Goal: Information Seeking & Learning: Learn about a topic

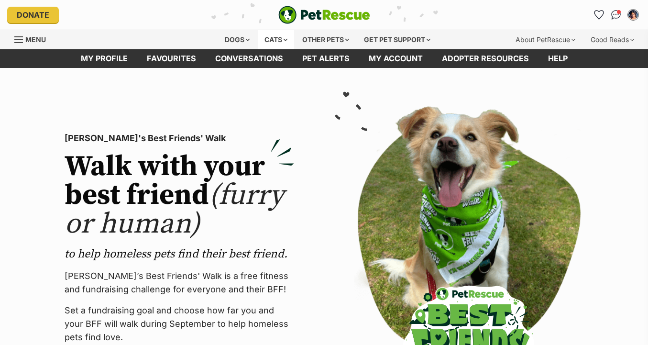
click at [283, 43] on div "Cats" at bounding box center [276, 39] width 36 height 19
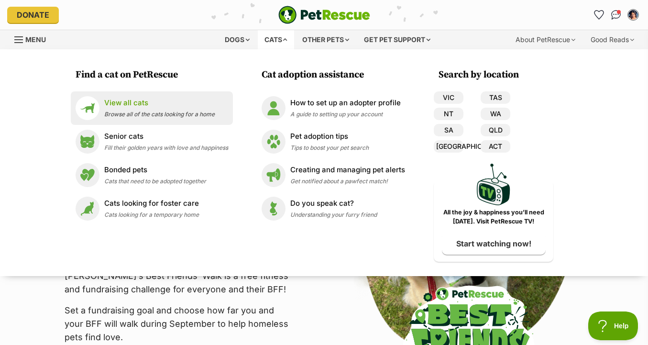
click at [209, 112] on span "Browse all of the cats looking for a home" at bounding box center [159, 113] width 110 height 7
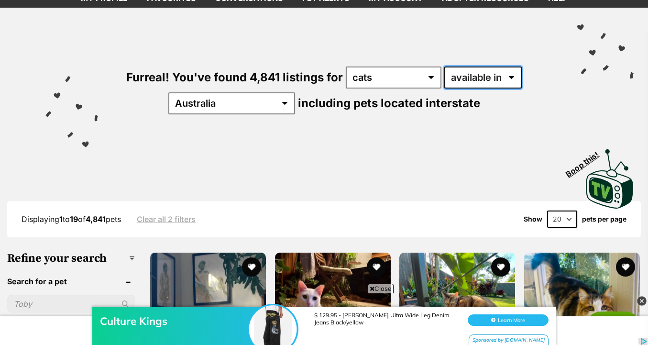
click at [487, 76] on select "available in located in" at bounding box center [482, 77] width 77 height 22
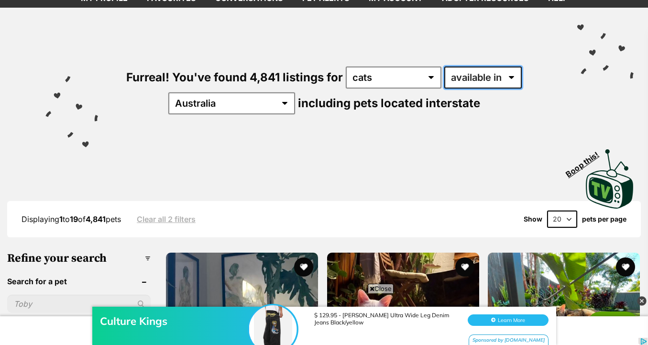
select select "disabled"
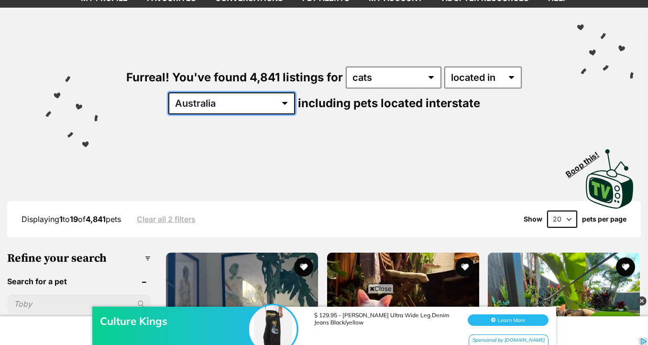
click at [257, 101] on select "Australia ACT NSW NT QLD SA TAS VIC WA" at bounding box center [231, 103] width 127 height 22
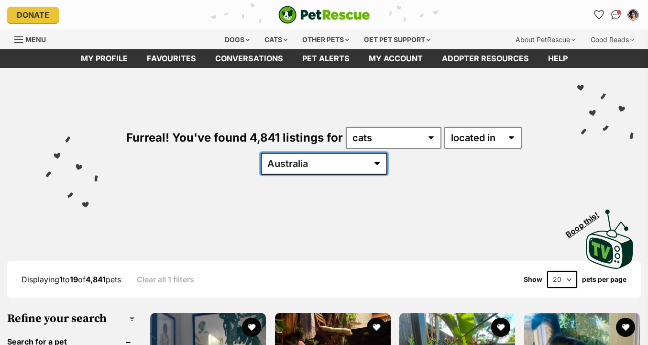
click at [319, 162] on select "Australia ACT NSW NT QLD SA TAS VIC WA" at bounding box center [323, 163] width 127 height 22
select select "VIC"
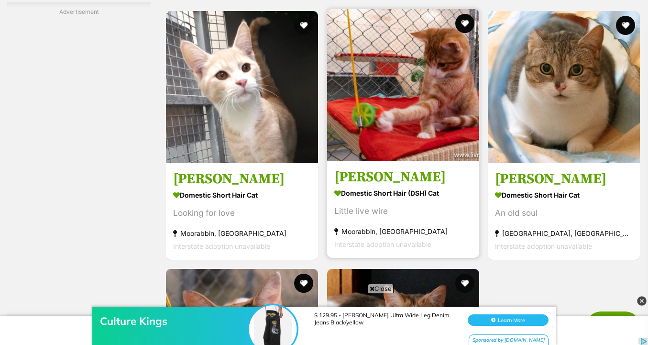
scroll to position [1835, 0]
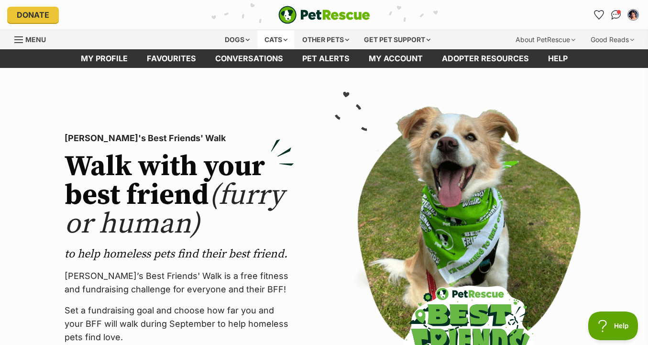
click at [272, 46] on div "Cats" at bounding box center [276, 39] width 36 height 19
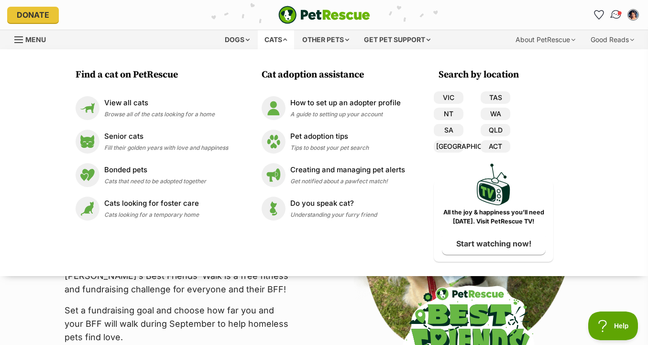
click at [615, 17] on img "Conversations" at bounding box center [615, 15] width 13 height 12
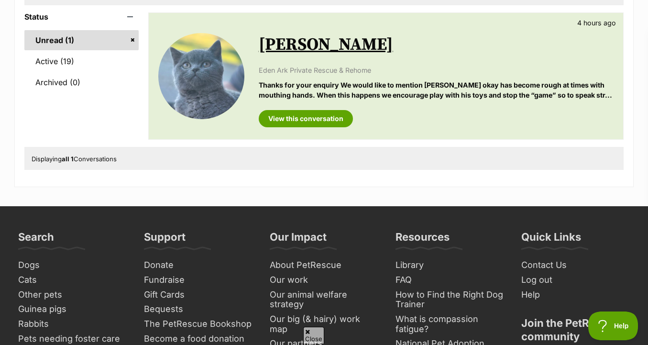
click at [382, 57] on div "Taylor 4 hours ago Eden Ark Private Rescue & Rehome Thanks for your enquiry We …" at bounding box center [436, 76] width 355 height 102
click at [303, 55] on link "[PERSON_NAME]" at bounding box center [326, 45] width 134 height 22
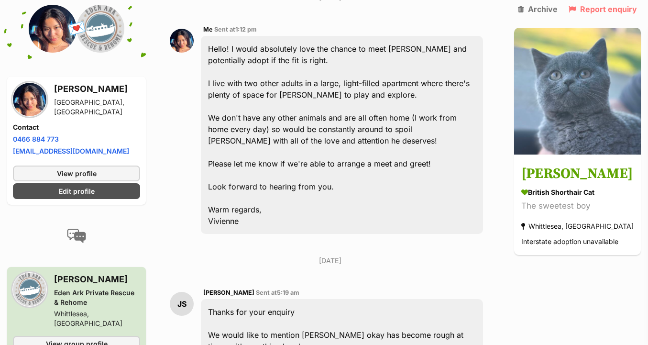
scroll to position [253, 0]
drag, startPoint x: 312, startPoint y: 205, endPoint x: 312, endPoint y: 174, distance: 30.6
click at [312, 174] on div "Hello! I would absolutely love the chance to meet [PERSON_NAME] and potentially…" at bounding box center [342, 135] width 282 height 198
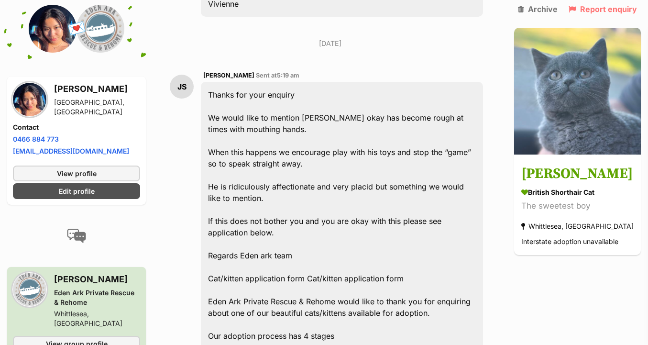
scroll to position [475, 0]
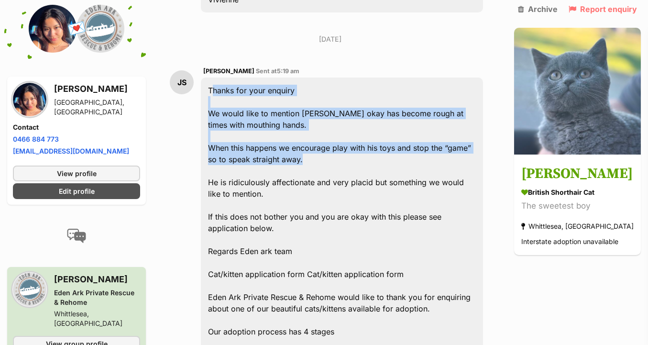
drag, startPoint x: 336, startPoint y: 57, endPoint x: 336, endPoint y: 138, distance: 80.8
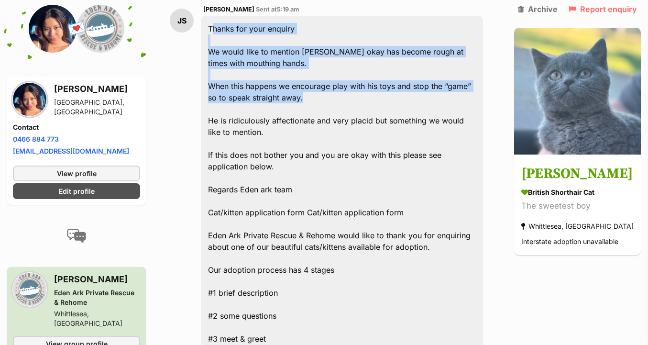
scroll to position [539, 0]
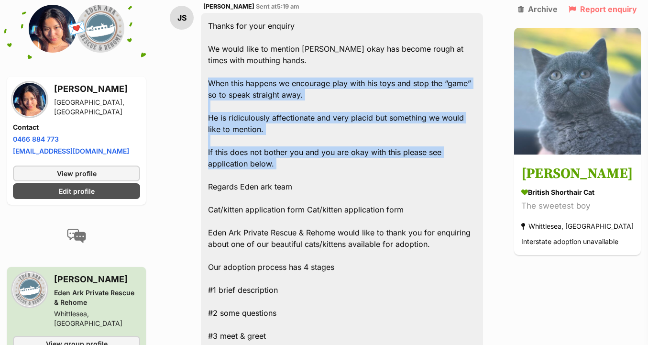
drag, startPoint x: 339, startPoint y: 75, endPoint x: 339, endPoint y: 154, distance: 78.8
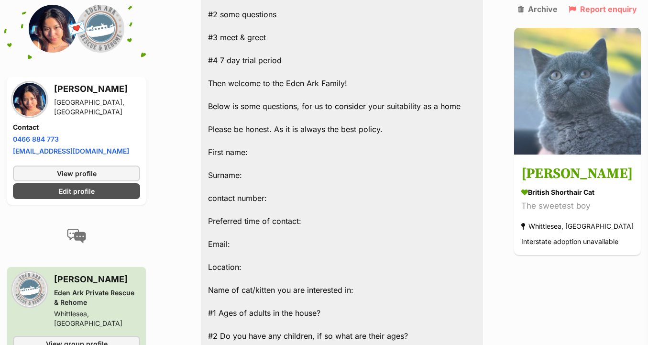
scroll to position [841, 0]
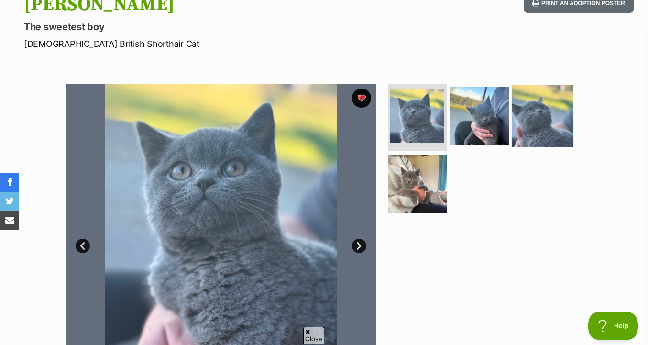
scroll to position [121, 0]
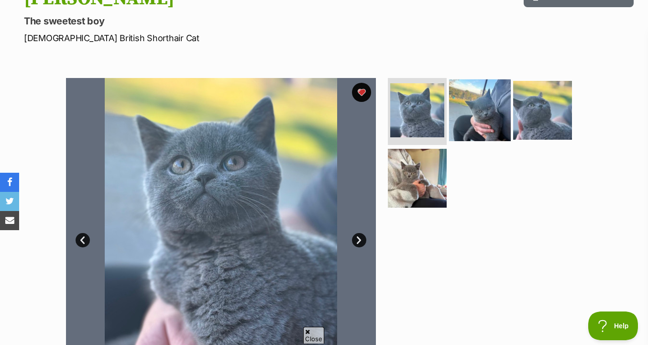
click at [479, 112] on img at bounding box center [480, 110] width 62 height 62
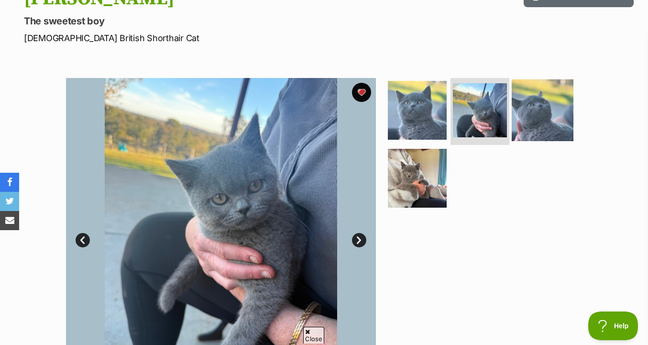
click at [537, 109] on img at bounding box center [542, 110] width 62 height 62
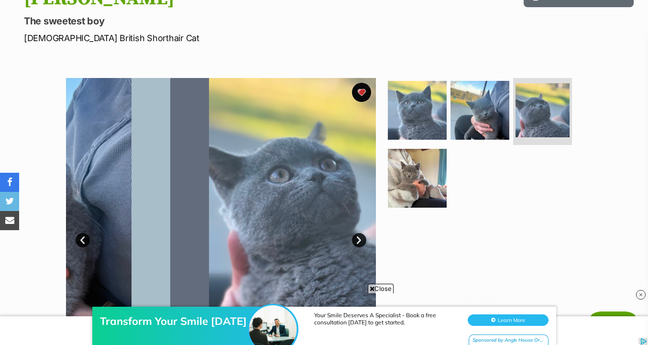
scroll to position [0, 0]
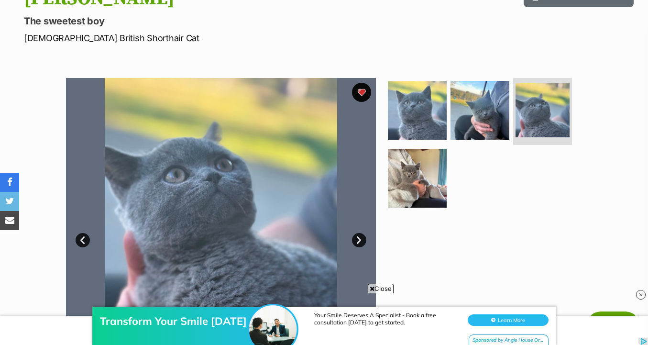
click at [449, 165] on ul at bounding box center [484, 146] width 196 height 136
click at [424, 165] on img at bounding box center [417, 178] width 62 height 62
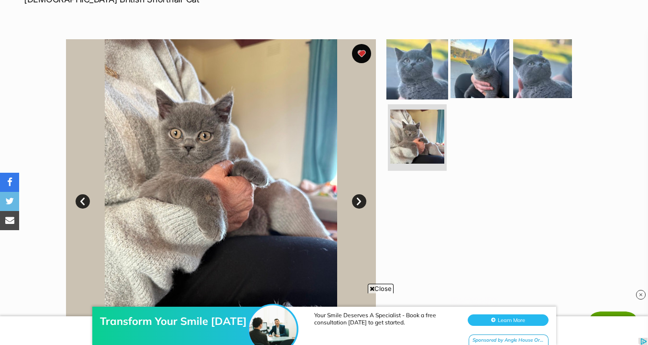
click at [421, 79] on img at bounding box center [417, 69] width 62 height 62
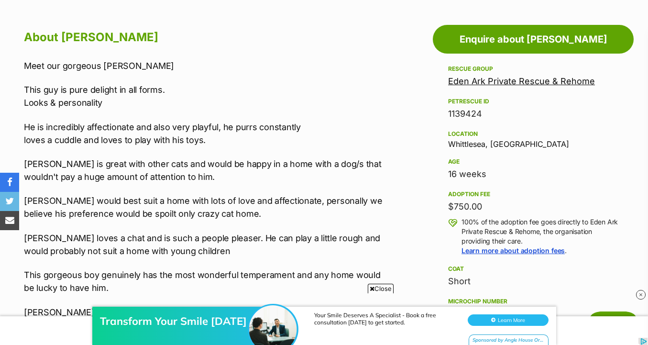
scroll to position [530, 0]
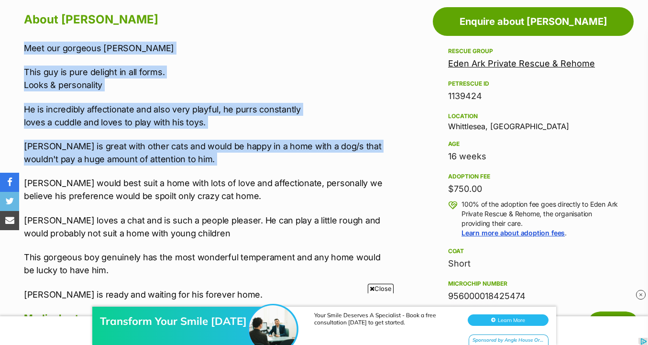
drag, startPoint x: 384, startPoint y: 41, endPoint x: 388, endPoint y: 175, distance: 134.8
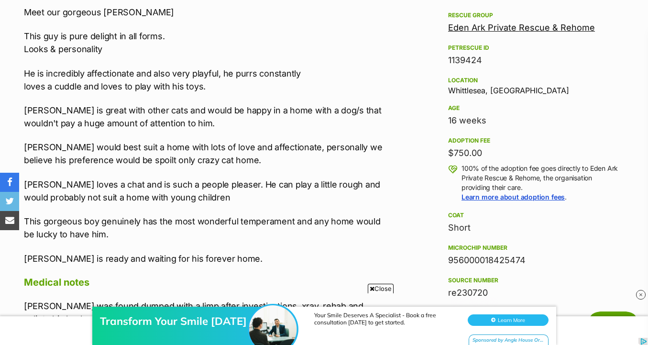
scroll to position [541, 0]
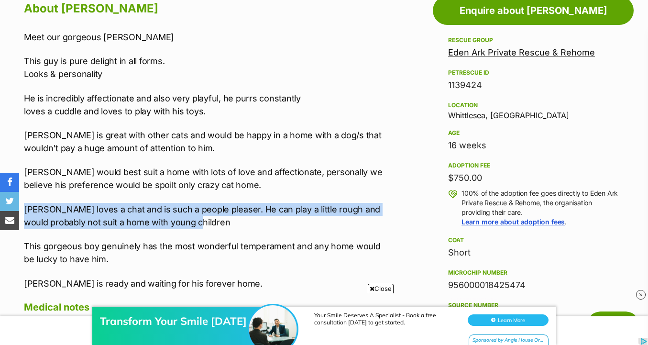
drag, startPoint x: 379, startPoint y: 199, endPoint x: 379, endPoint y: 217, distance: 18.6
click at [379, 217] on div "Meet our gorgeous Taylor This guy is pure delight in all forms. Looks & persona…" at bounding box center [205, 160] width 362 height 259
click at [379, 217] on p "Taylor loves a chat and is such a people pleaser. He can play a little rough an…" at bounding box center [205, 216] width 362 height 26
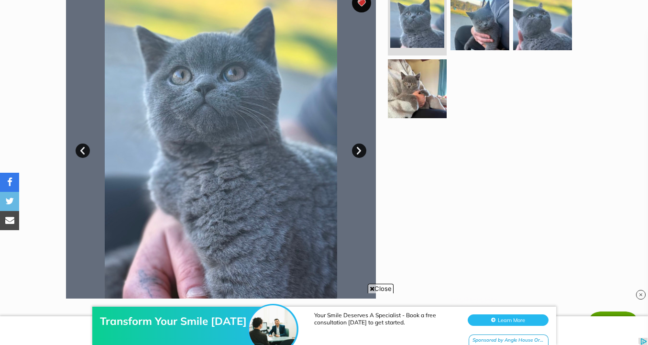
scroll to position [0, 0]
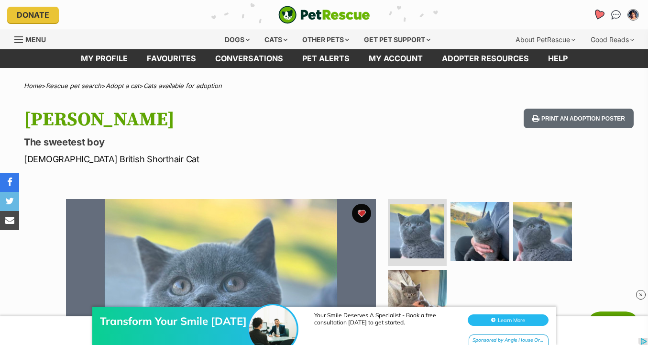
click at [595, 14] on icon "Favourites" at bounding box center [598, 14] width 11 height 11
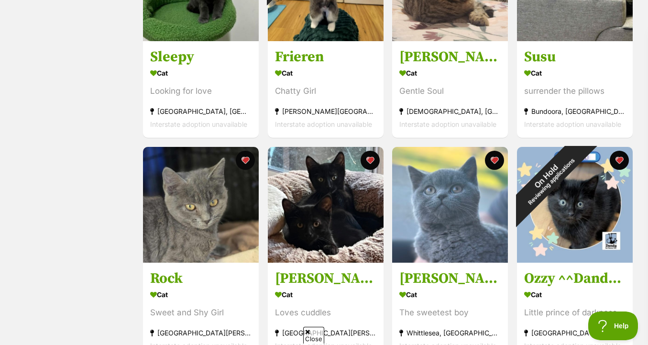
scroll to position [172, 0]
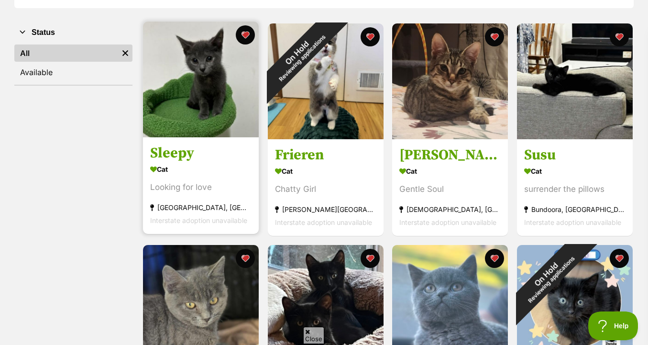
click at [186, 128] on img at bounding box center [201, 80] width 116 height 116
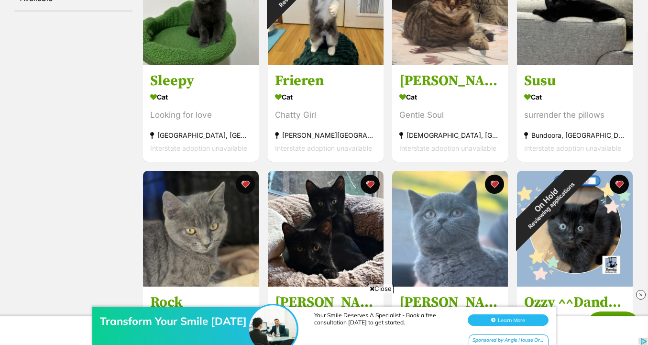
scroll to position [269, 0]
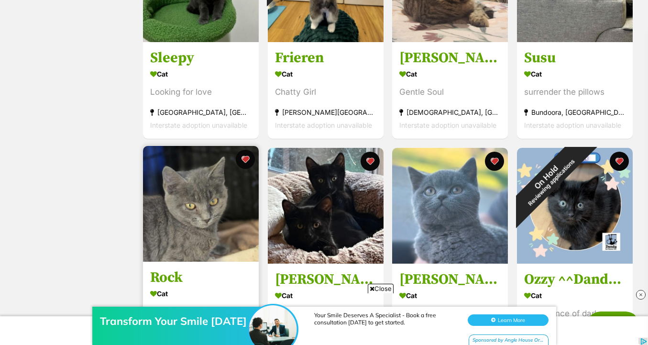
click at [207, 230] on img at bounding box center [201, 204] width 116 height 116
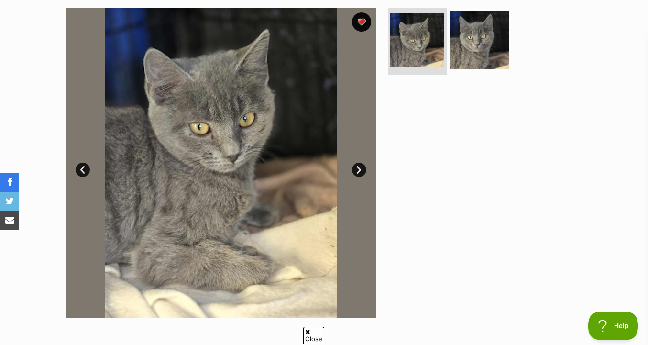
scroll to position [146, 0]
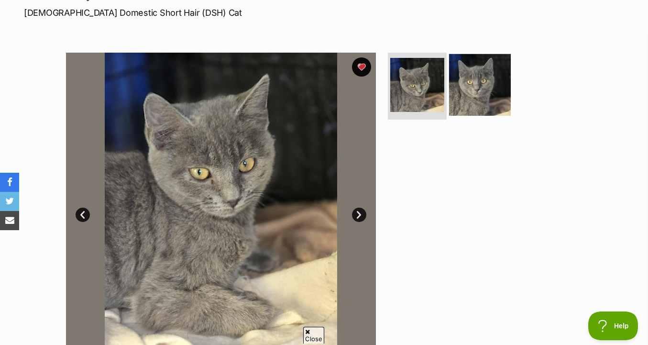
click at [485, 92] on img at bounding box center [480, 85] width 62 height 62
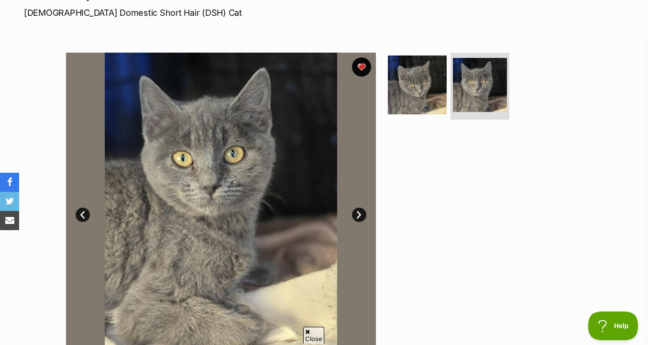
scroll to position [0, 0]
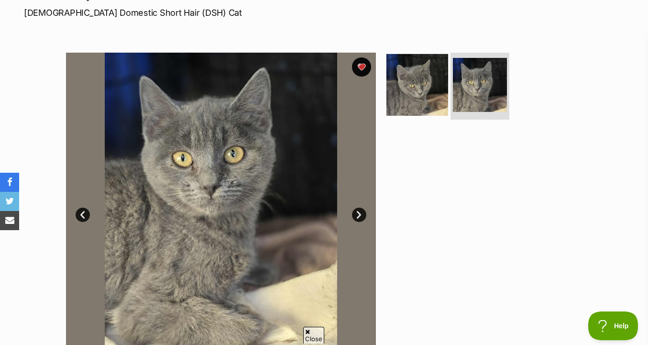
click at [422, 97] on img at bounding box center [417, 85] width 62 height 62
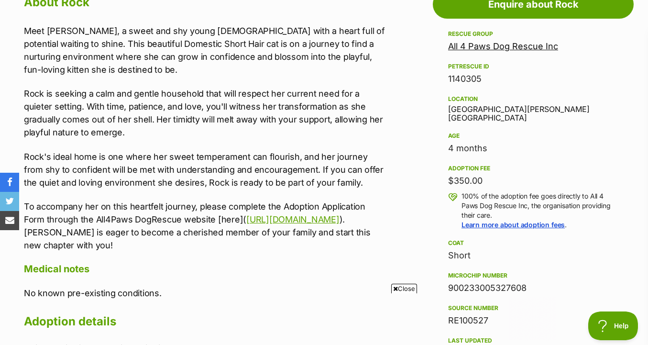
scroll to position [547, 0]
click at [493, 52] on link "All 4 Paws Dog Rescue Inc" at bounding box center [503, 47] width 110 height 10
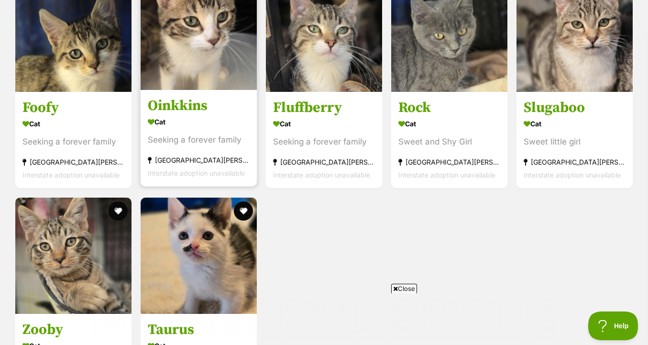
scroll to position [921, 0]
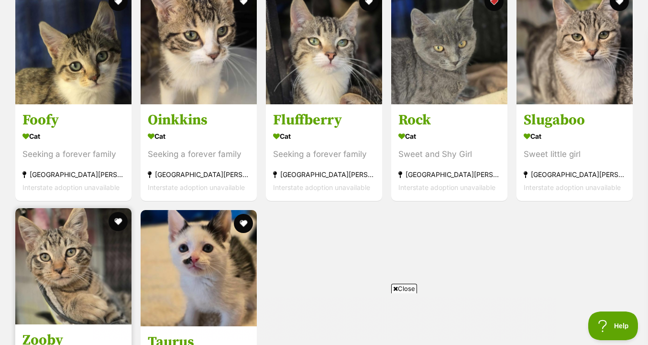
click at [100, 244] on img at bounding box center [73, 266] width 116 height 116
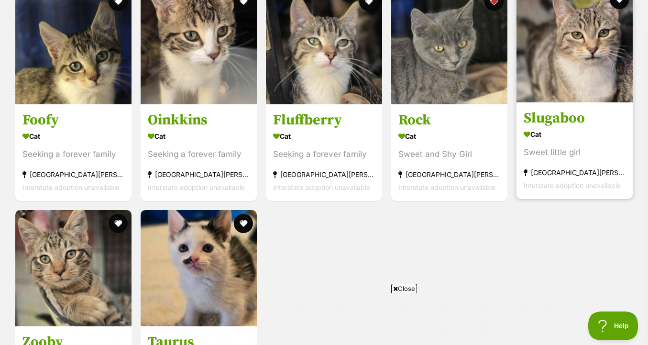
click at [603, 90] on img at bounding box center [574, 44] width 116 height 116
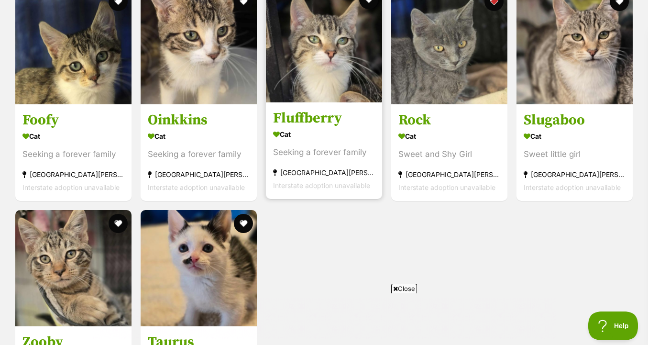
click at [352, 75] on img at bounding box center [324, 44] width 116 height 116
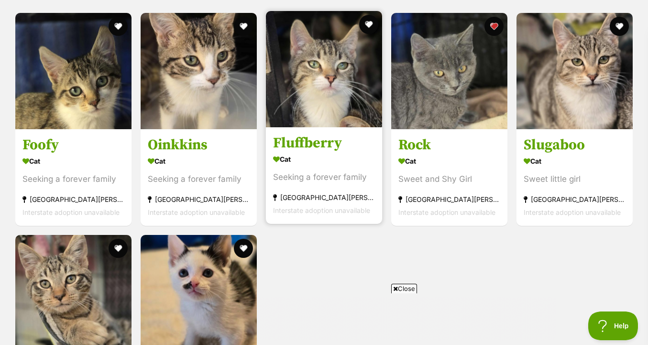
scroll to position [893, 0]
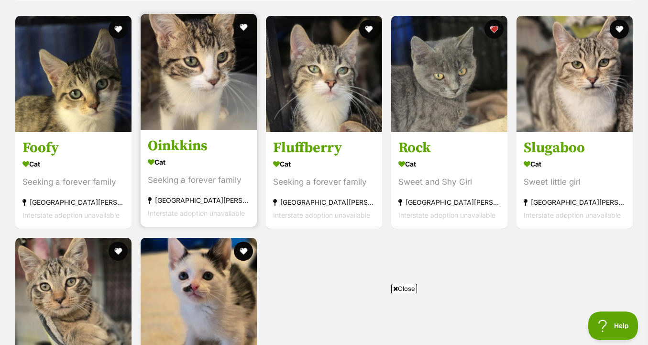
click at [204, 116] on img at bounding box center [198, 72] width 116 height 116
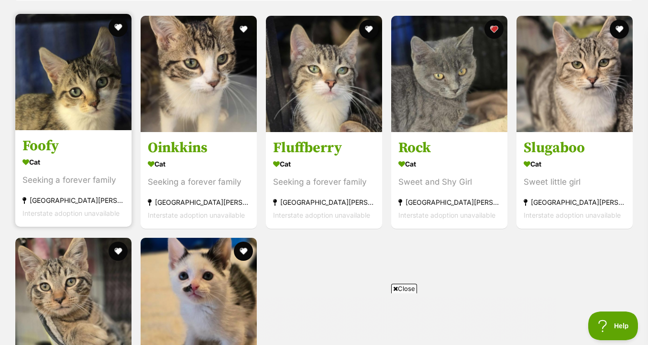
click at [85, 92] on img at bounding box center [73, 72] width 116 height 116
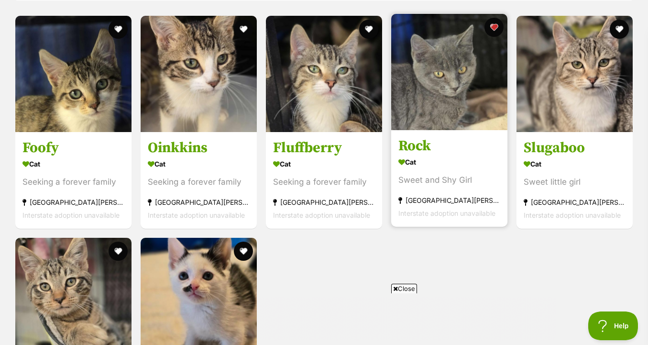
click at [439, 95] on img at bounding box center [449, 72] width 116 height 116
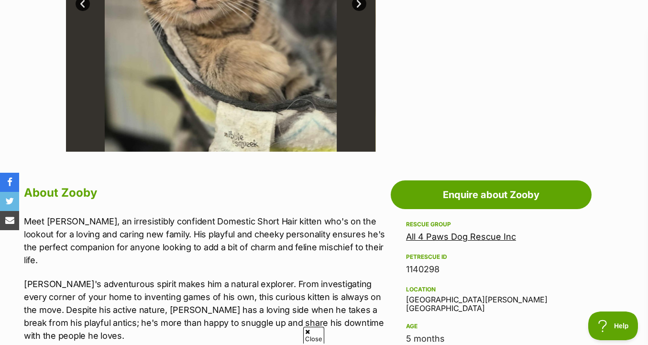
scroll to position [431, 0]
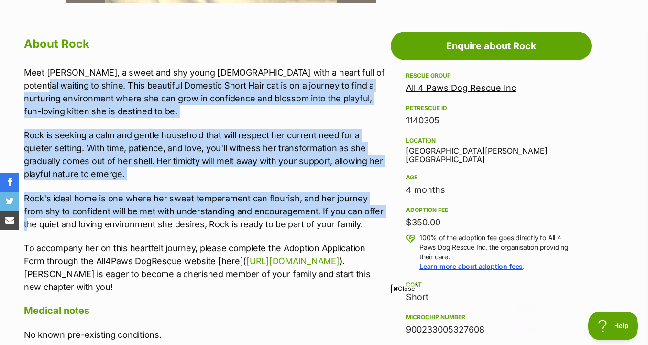
drag, startPoint x: 363, startPoint y: 98, endPoint x: 363, endPoint y: 198, distance: 99.9
click at [363, 198] on div "Meet Rock, a sweet and shy young lady with a heart full of potential waiting to…" at bounding box center [205, 179] width 362 height 227
click at [363, 198] on p "Rock's ideal home is one where her sweet temperament can flourish, and her jour…" at bounding box center [205, 211] width 362 height 39
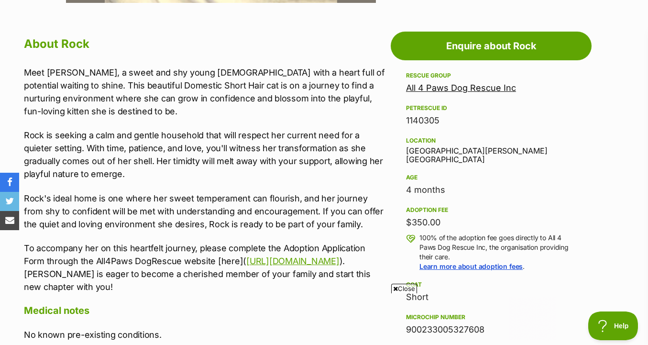
drag, startPoint x: 363, startPoint y: 241, endPoint x: 366, endPoint y: 101, distance: 140.0
click at [366, 101] on div "Meet Rock, a sweet and shy young lady with a heart full of potential waiting to…" at bounding box center [205, 179] width 362 height 227
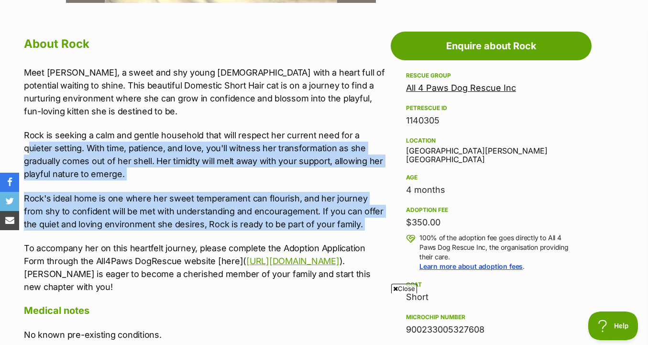
drag, startPoint x: 362, startPoint y: 116, endPoint x: 362, endPoint y: 219, distance: 102.7
click at [362, 219] on div "Meet Rock, a sweet and shy young lady with a heart full of potential waiting to…" at bounding box center [205, 179] width 362 height 227
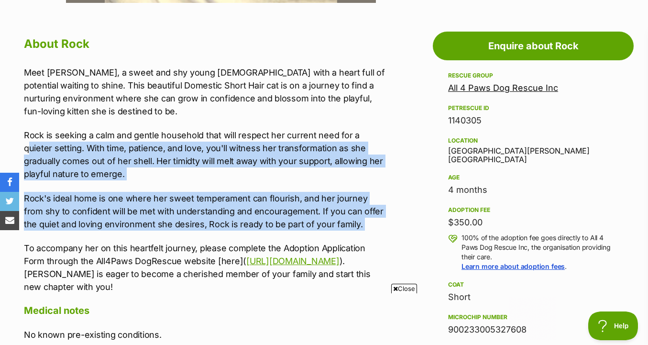
click at [362, 219] on div "Meet Rock, a sweet and shy young lady with a heart full of potential waiting to…" at bounding box center [205, 179] width 362 height 227
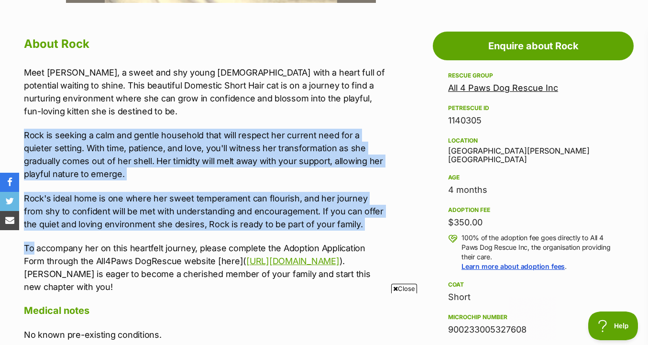
drag, startPoint x: 362, startPoint y: 217, endPoint x: 362, endPoint y: 109, distance: 108.5
click at [362, 109] on div "Meet Rock, a sweet and shy young lady with a heart full of potential waiting to…" at bounding box center [205, 179] width 362 height 227
drag, startPoint x: 362, startPoint y: 109, endPoint x: 362, endPoint y: 219, distance: 109.9
click at [362, 219] on div "Meet Rock, a sweet and shy young lady with a heart full of potential waiting to…" at bounding box center [205, 179] width 362 height 227
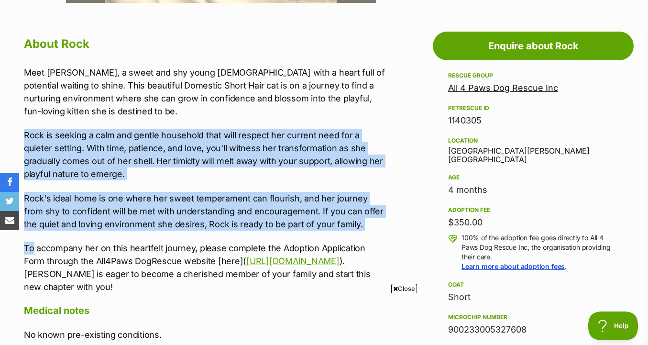
click at [362, 219] on div "Meet Rock, a sweet and shy young lady with a heart full of potential waiting to…" at bounding box center [205, 179] width 362 height 227
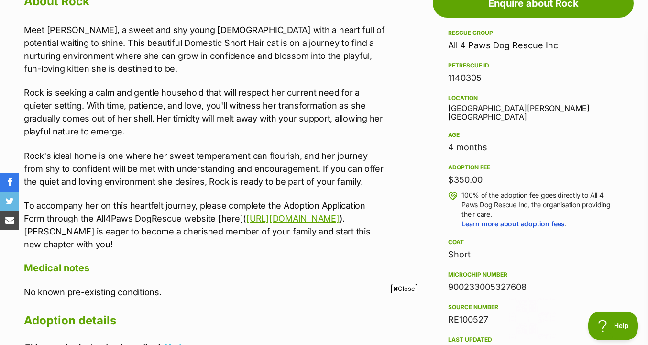
scroll to position [552, 0]
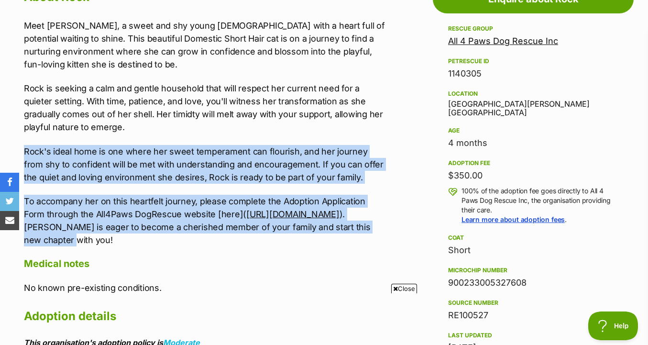
drag, startPoint x: 364, startPoint y: 229, endPoint x: 373, endPoint y: 113, distance: 116.5
click at [373, 113] on div "Meet Rock, a sweet and shy young lady with a heart full of potential waiting to…" at bounding box center [205, 132] width 362 height 227
click at [373, 113] on p "Rock is seeking a calm and gentle household that will respect her current need …" at bounding box center [205, 108] width 362 height 52
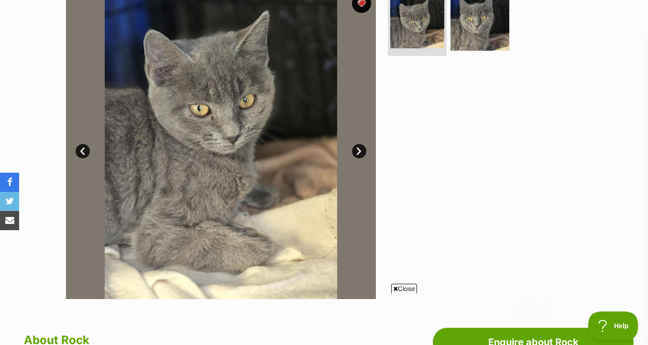
scroll to position [203, 0]
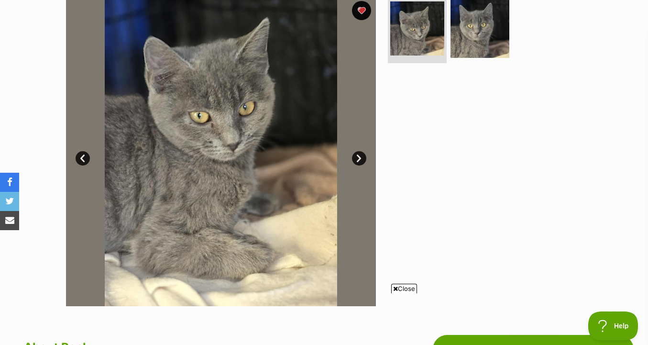
click at [359, 143] on img at bounding box center [221, 151] width 310 height 310
click at [359, 161] on link "Next" at bounding box center [359, 158] width 14 height 14
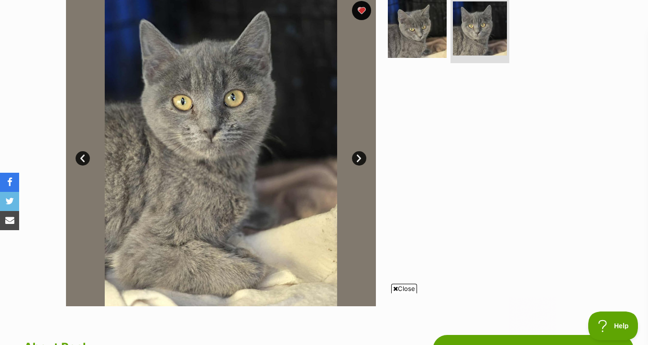
click at [359, 161] on link "Next" at bounding box center [359, 158] width 14 height 14
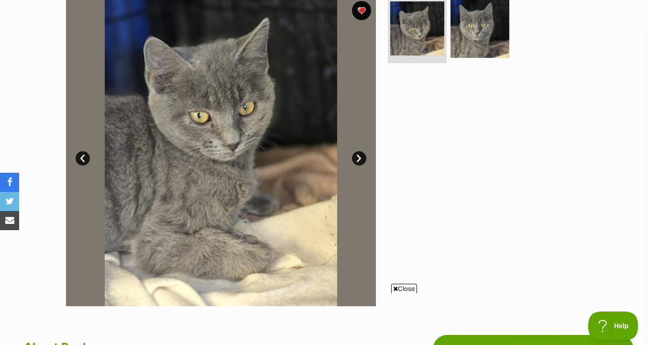
click at [359, 161] on link "Next" at bounding box center [359, 158] width 14 height 14
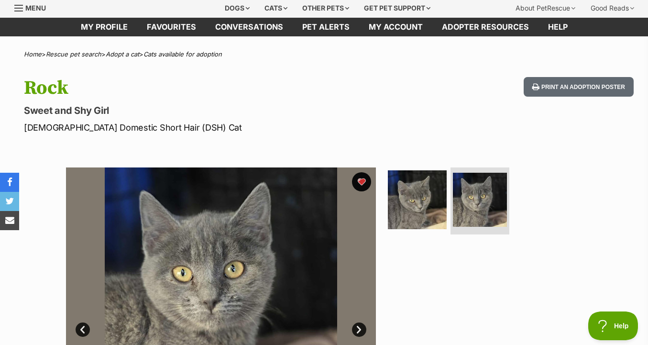
scroll to position [0, 0]
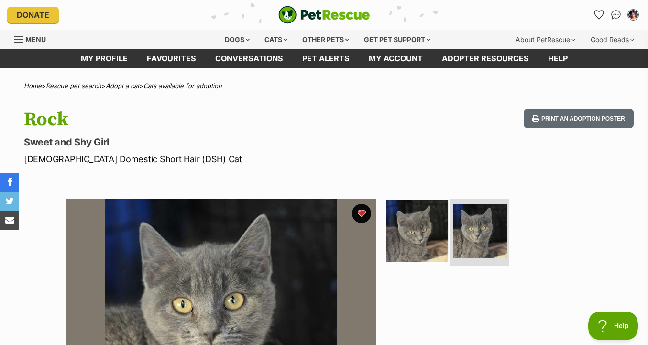
click at [408, 228] on img at bounding box center [417, 231] width 62 height 62
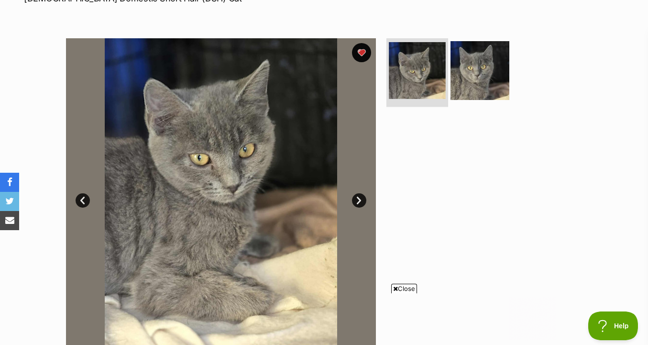
scroll to position [167, 0]
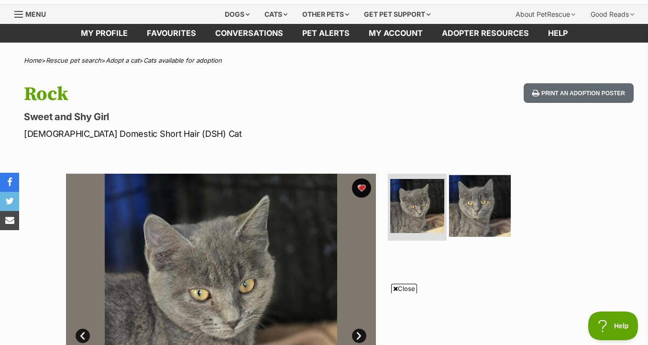
click at [473, 203] on img at bounding box center [480, 206] width 62 height 62
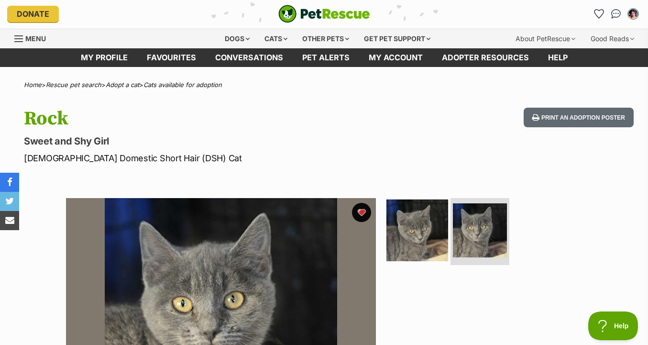
scroll to position [0, 0]
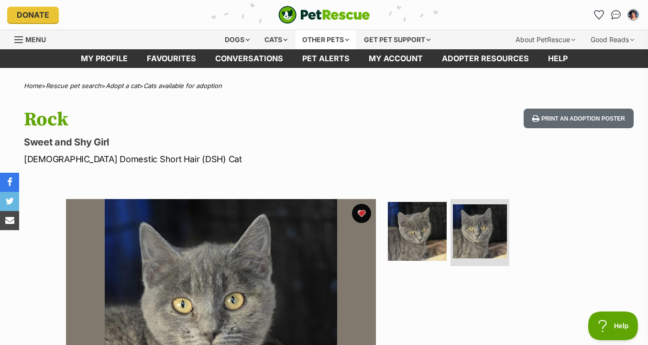
click at [335, 41] on div "Other pets" at bounding box center [325, 39] width 60 height 19
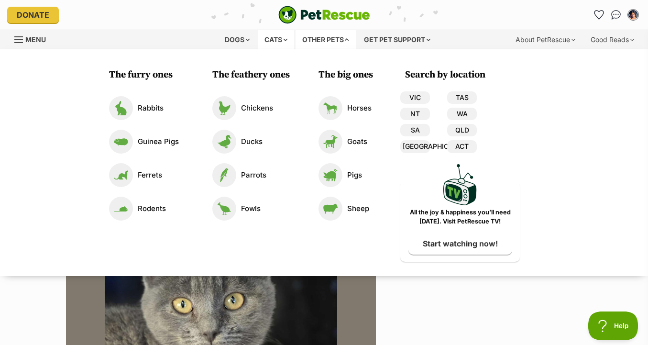
click at [276, 38] on div "Cats" at bounding box center [276, 39] width 36 height 19
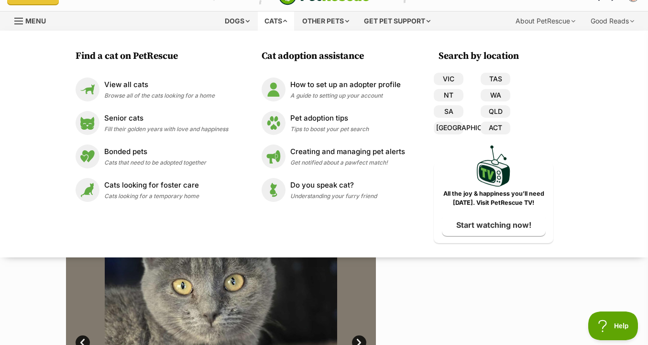
scroll to position [1, 0]
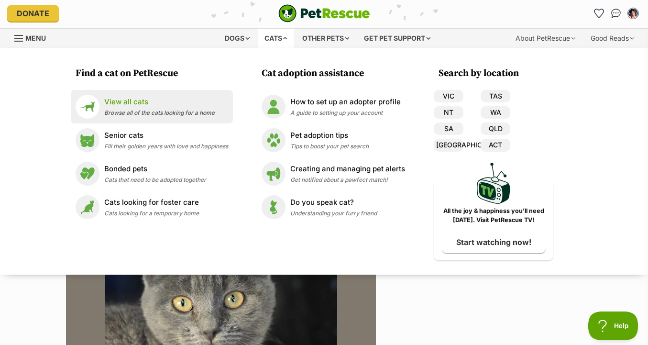
click at [186, 113] on span "Browse all of the cats looking for a home" at bounding box center [159, 112] width 110 height 7
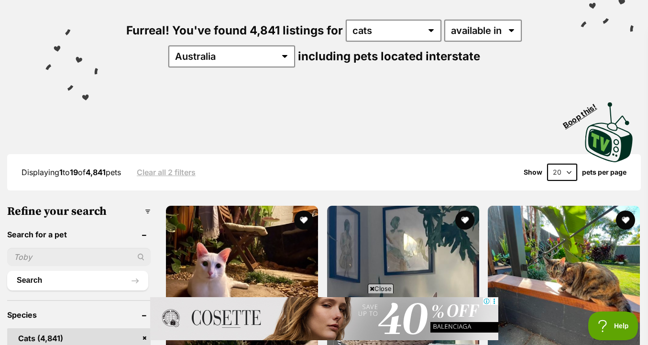
scroll to position [97, 0]
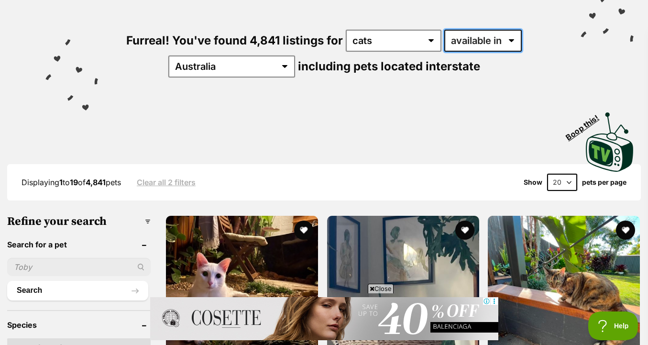
click at [459, 36] on select "available in located in" at bounding box center [482, 41] width 77 height 22
select select "disabled"
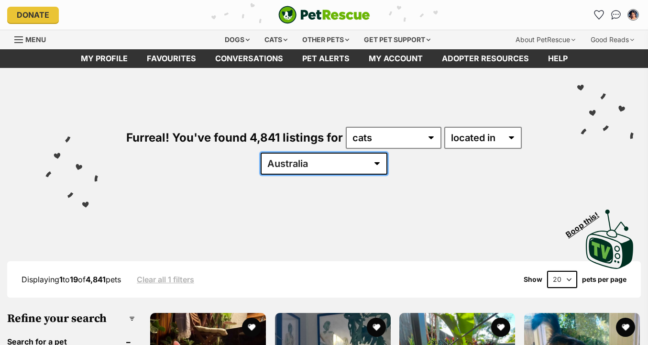
click at [311, 157] on select "Australia ACT NSW NT QLD SA TAS VIC WA" at bounding box center [323, 163] width 127 height 22
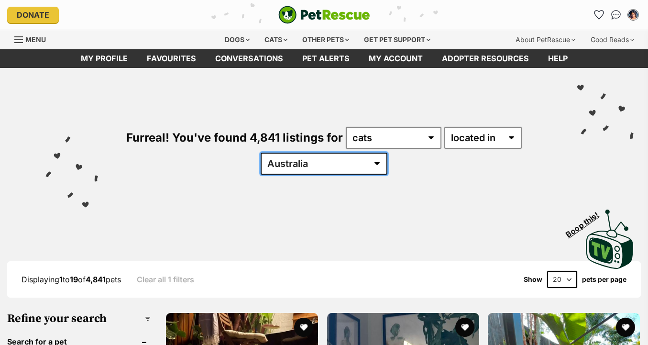
select select "VIC"
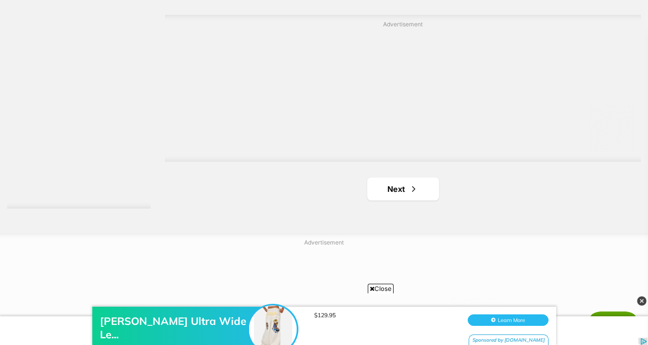
scroll to position [2373, 0]
click at [416, 194] on link "Next" at bounding box center [403, 184] width 72 height 23
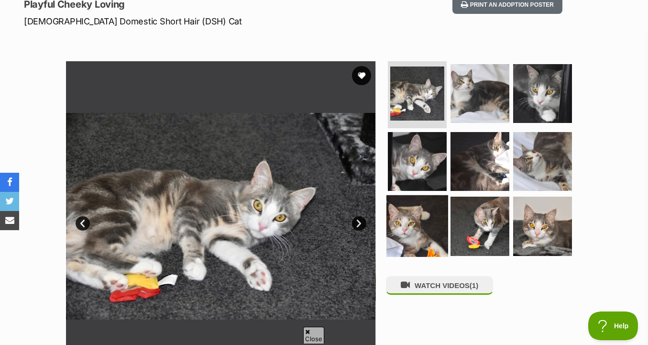
click at [429, 232] on img at bounding box center [417, 226] width 62 height 62
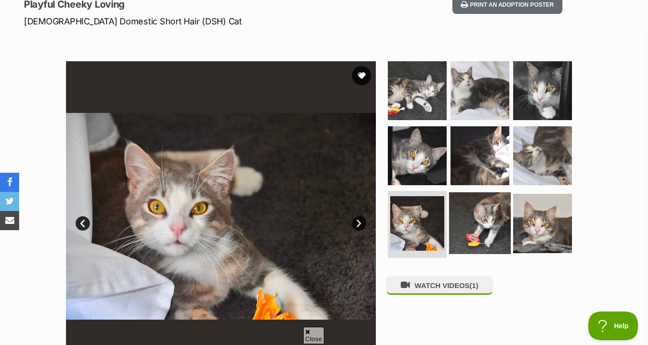
click at [458, 228] on img at bounding box center [480, 223] width 62 height 62
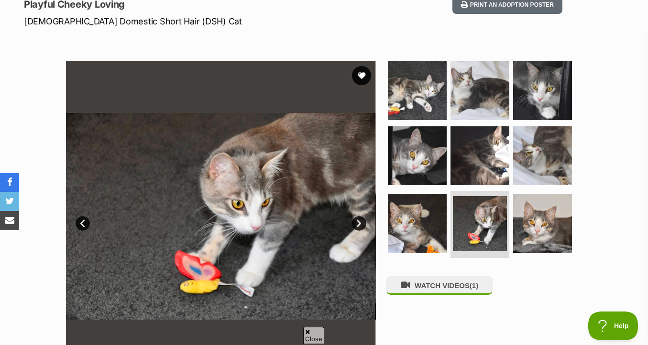
click at [510, 222] on ul at bounding box center [484, 161] width 196 height 200
click at [510, 161] on ul at bounding box center [484, 161] width 196 height 200
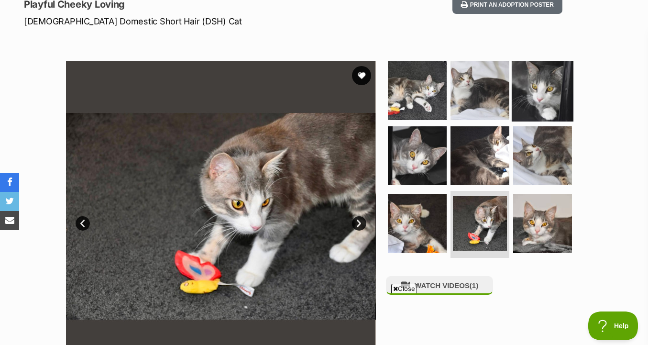
click at [535, 102] on img at bounding box center [542, 91] width 62 height 62
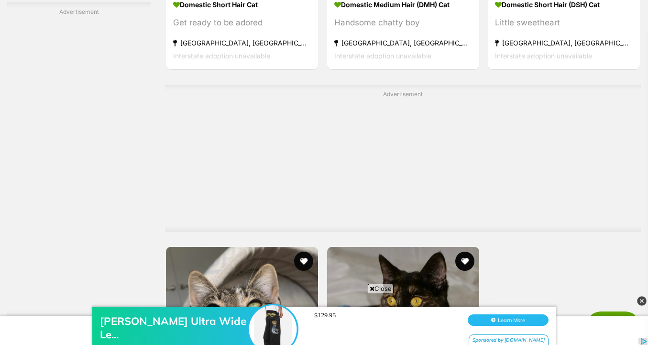
scroll to position [2285, 0]
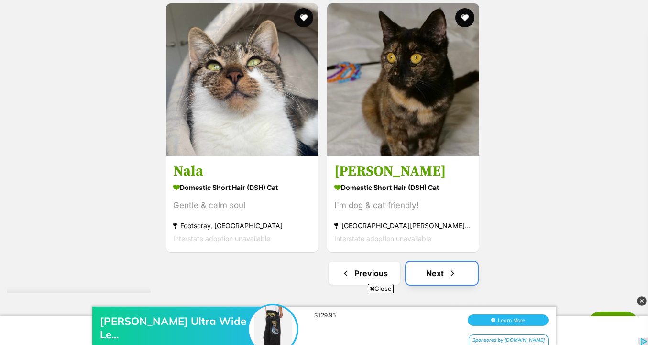
click at [423, 282] on link "Next" at bounding box center [442, 272] width 72 height 23
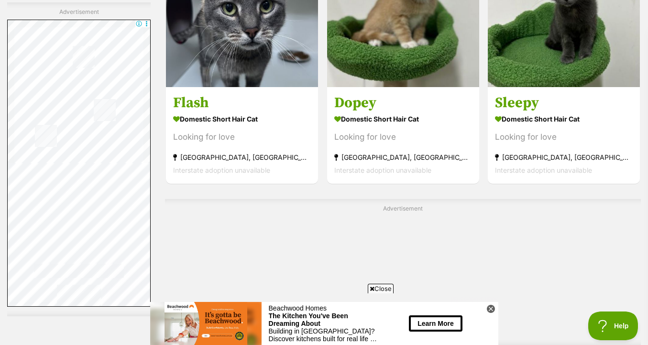
scroll to position [1847, 0]
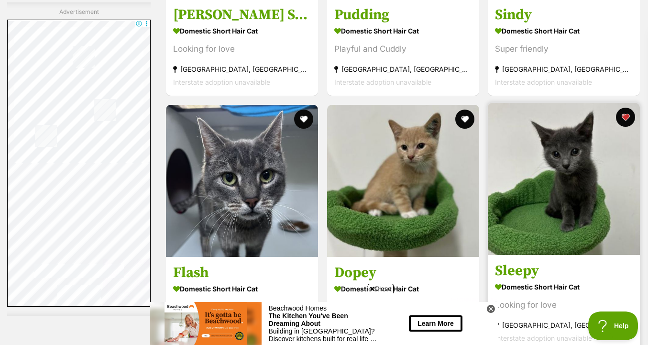
click at [547, 154] on img at bounding box center [563, 179] width 152 height 152
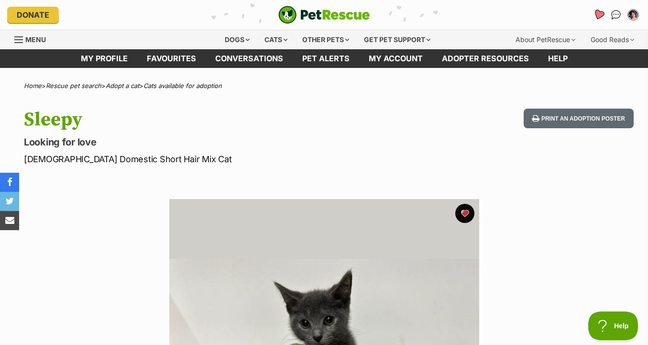
click at [598, 13] on icon "Favourites" at bounding box center [598, 14] width 11 height 11
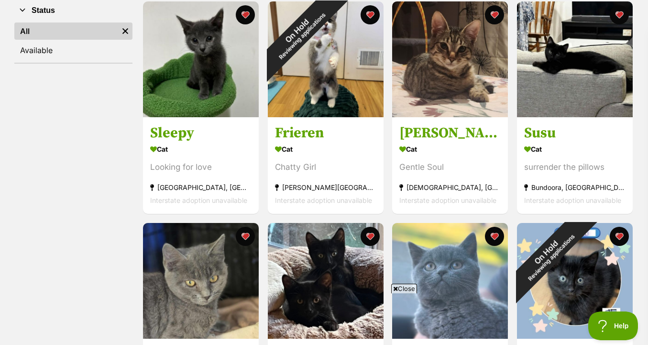
scroll to position [195, 0]
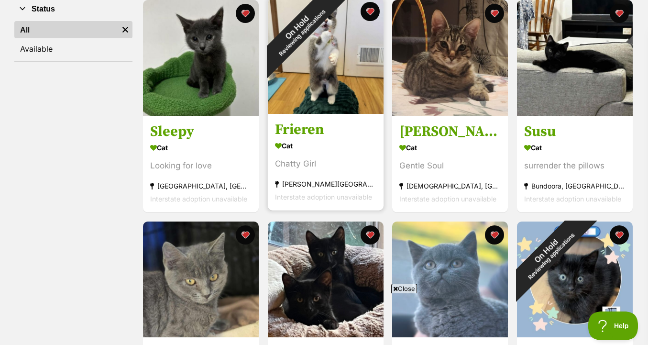
click at [359, 84] on img at bounding box center [326, 56] width 116 height 116
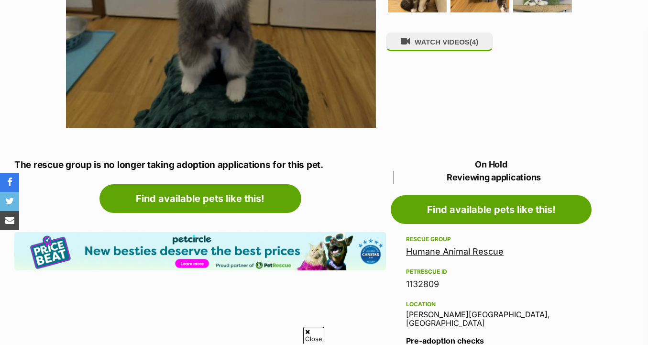
scroll to position [186, 0]
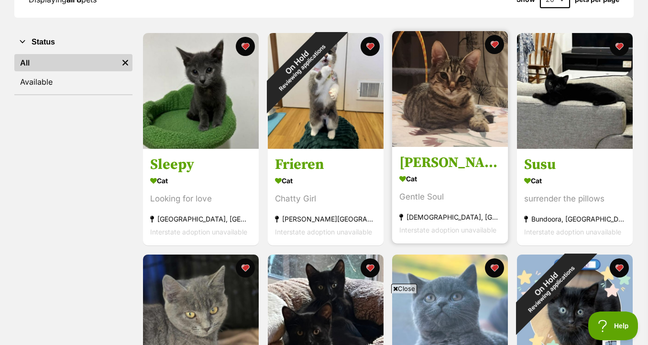
click at [430, 118] on img at bounding box center [450, 89] width 116 height 116
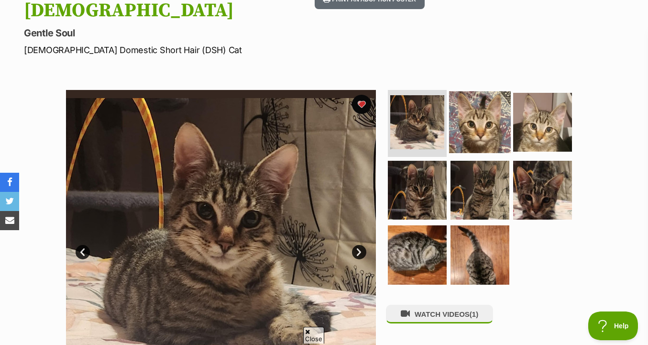
click at [477, 124] on img at bounding box center [480, 122] width 62 height 62
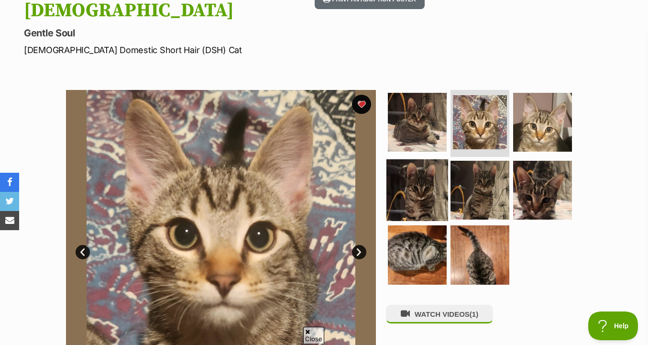
click at [434, 159] on img at bounding box center [417, 190] width 62 height 62
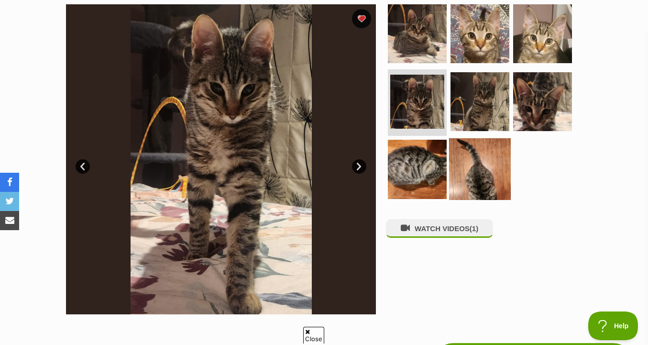
click at [470, 145] on img at bounding box center [480, 169] width 62 height 62
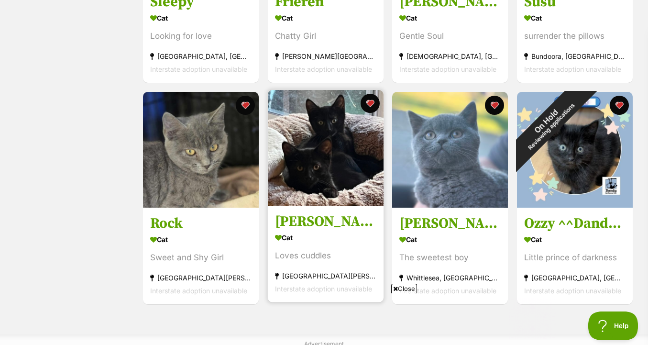
click at [363, 191] on img at bounding box center [326, 148] width 116 height 116
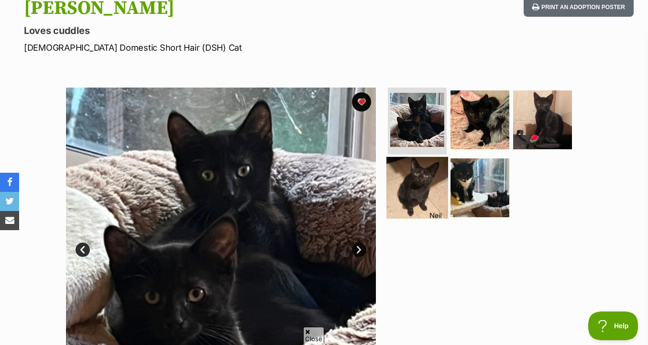
click at [406, 204] on img at bounding box center [417, 187] width 62 height 62
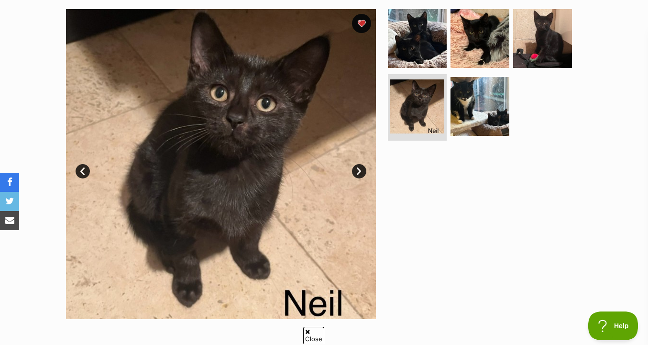
scroll to position [198, 0]
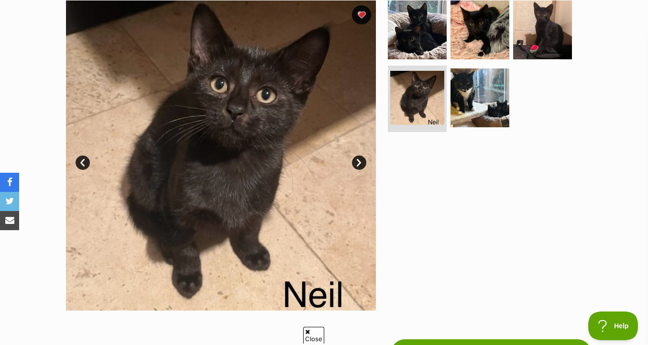
click at [529, 61] on ul at bounding box center [484, 68] width 196 height 136
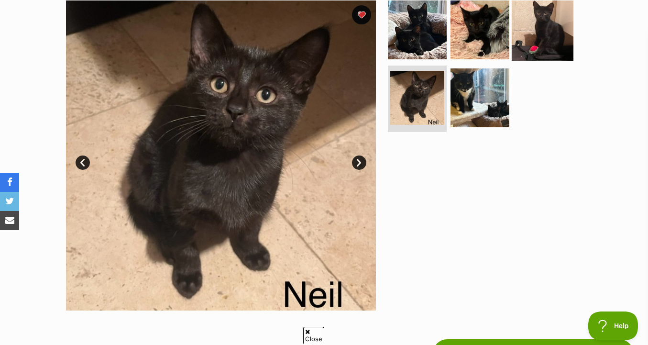
click at [529, 53] on img at bounding box center [542, 30] width 62 height 62
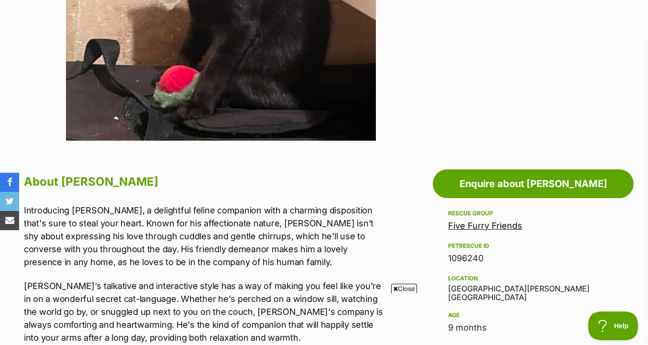
scroll to position [519, 0]
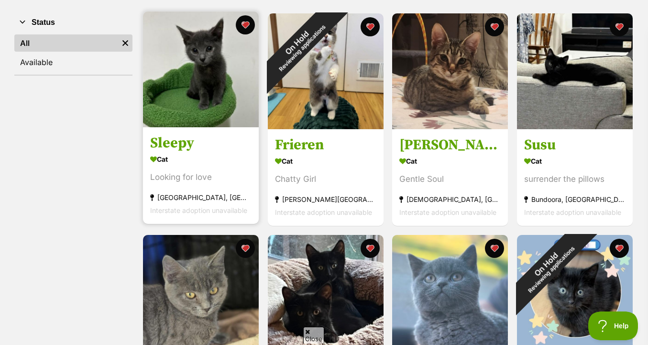
scroll to position [181, 0]
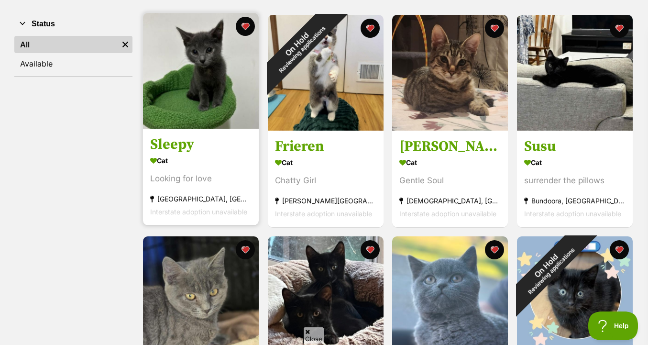
click at [191, 86] on img at bounding box center [201, 71] width 116 height 116
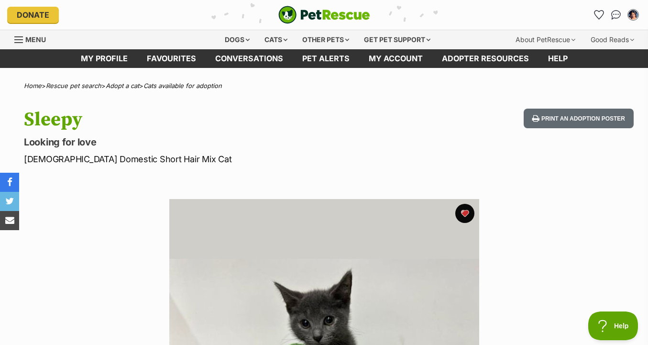
click at [604, 3] on div "Donate PetRescue home My account [PERSON_NAME] Edit profile Log out Pet alerts …" at bounding box center [323, 15] width 633 height 30
click at [602, 7] on li "Account quick links" at bounding box center [598, 14] width 15 height 15
click at [602, 9] on link "Favourites" at bounding box center [599, 15] width 20 height 20
